Goal: Information Seeking & Learning: Learn about a topic

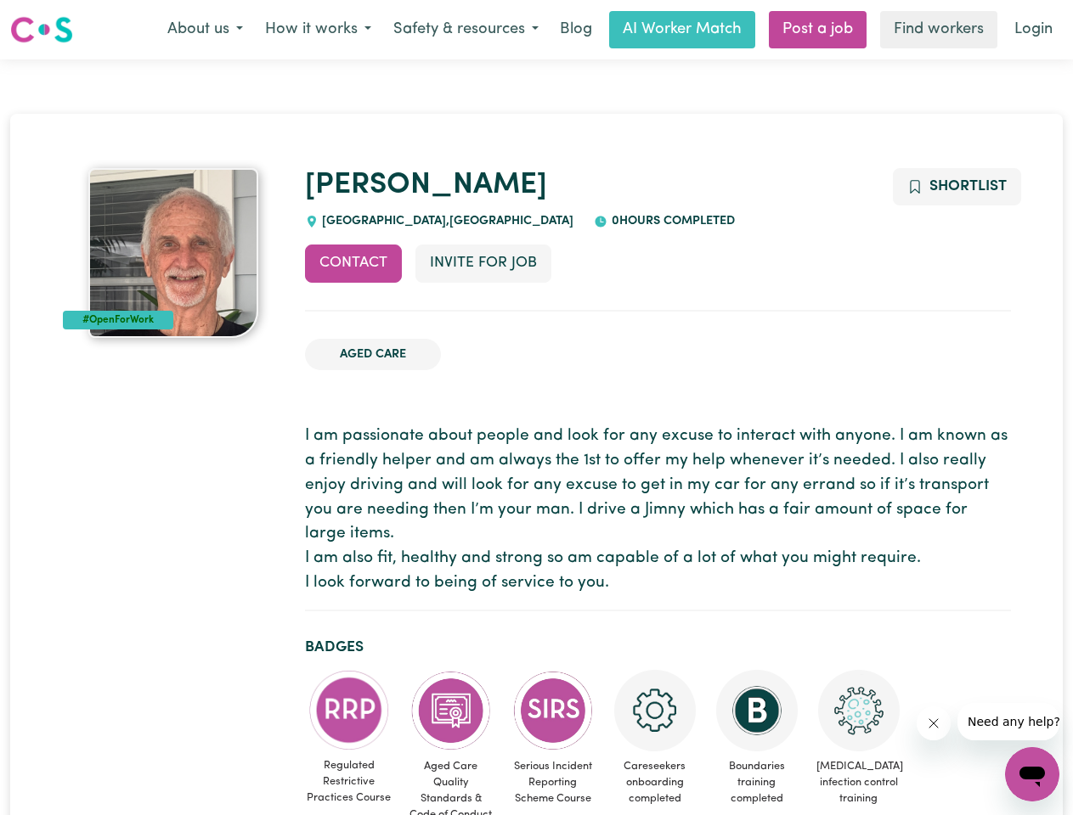
click at [205, 30] on button "About us" at bounding box center [205, 30] width 98 height 36
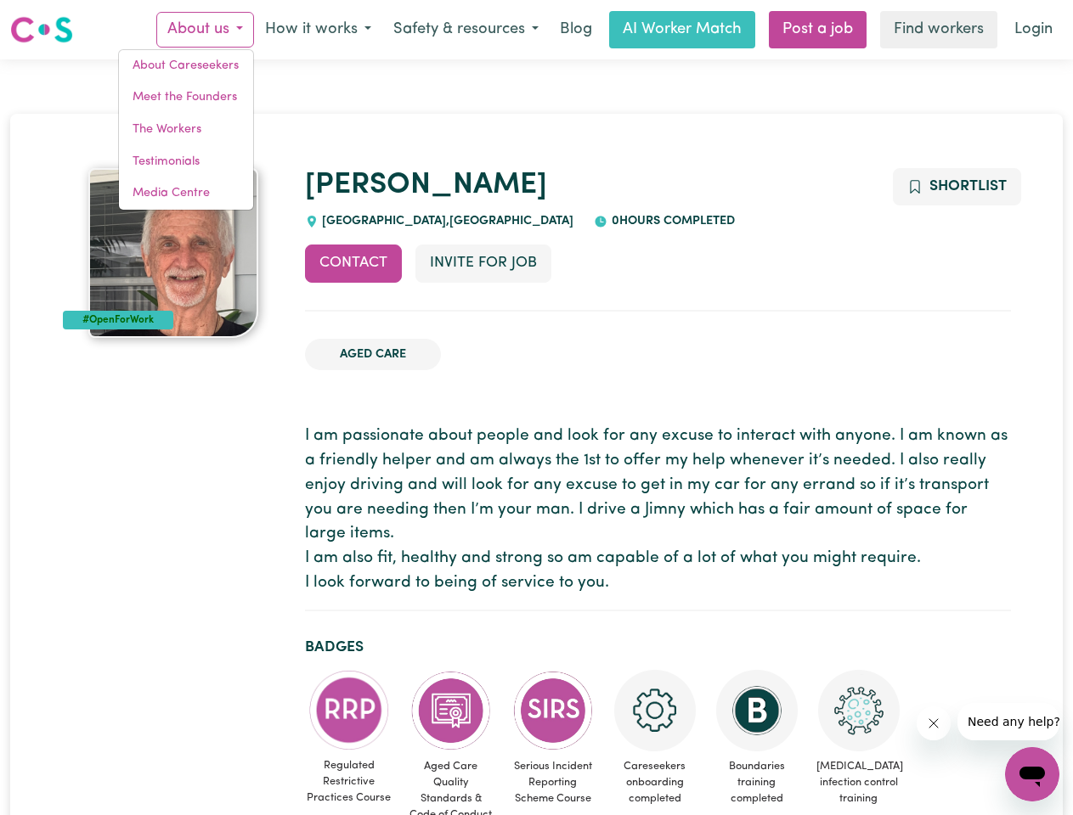
click at [317, 30] on button "How it works" at bounding box center [318, 30] width 128 height 36
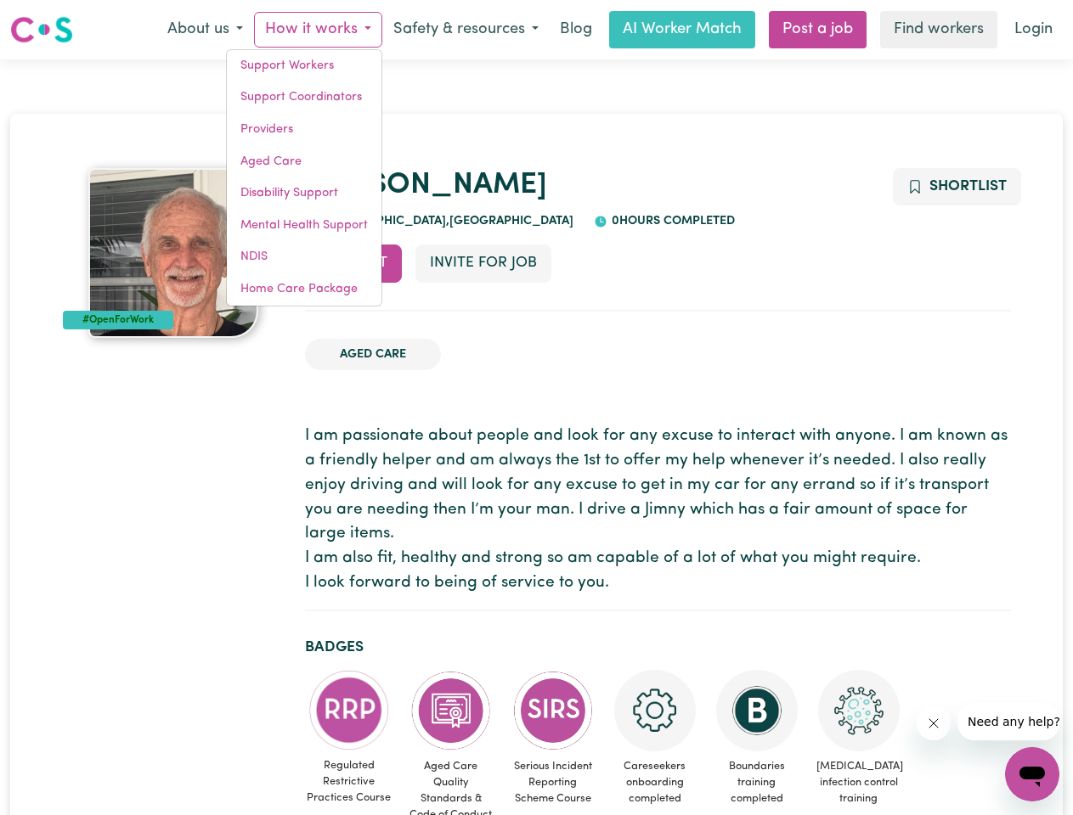
click at [465, 30] on button "Safety & resources" at bounding box center [465, 30] width 167 height 36
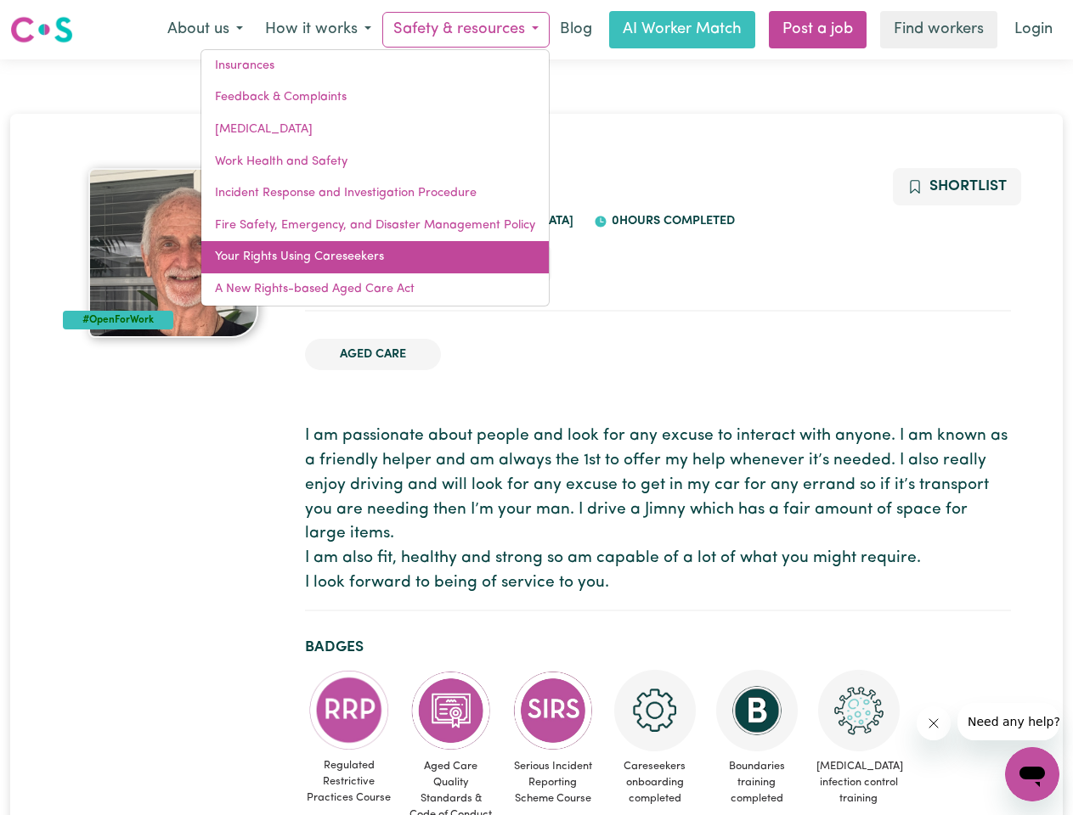
click at [353, 263] on link "Your Rights Using Careseekers" at bounding box center [374, 257] width 347 height 32
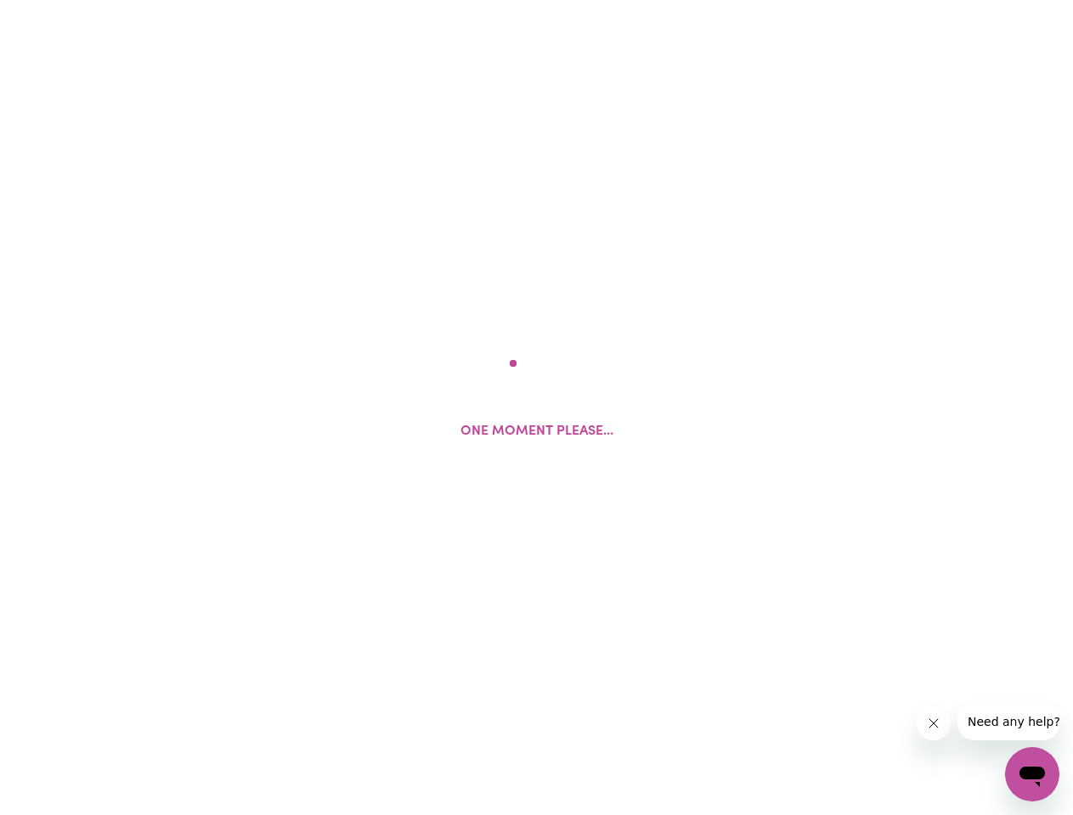
click at [482, 0] on html "One moment please..." at bounding box center [536, 0] width 1073 height 0
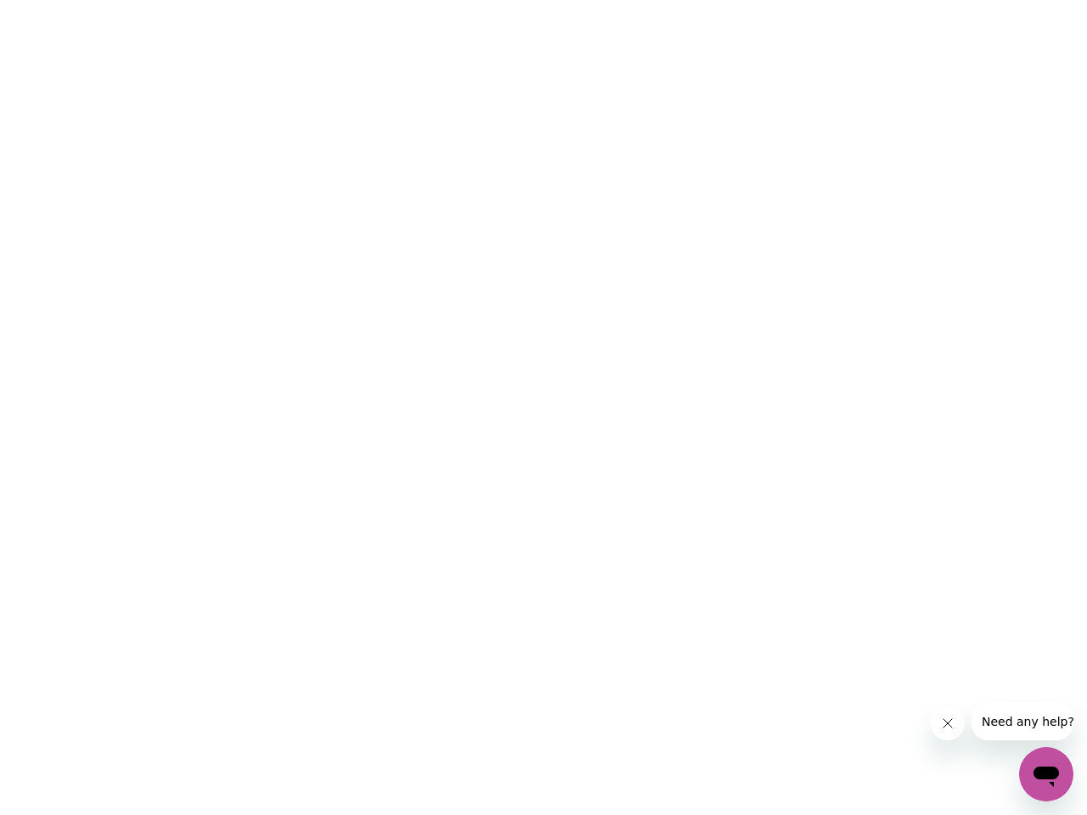
click at [955, 0] on html at bounding box center [543, 0] width 1087 height 0
click at [349, 0] on html at bounding box center [543, 0] width 1087 height 0
click at [451, 0] on html at bounding box center [543, 0] width 1087 height 0
